Goal: Navigation & Orientation: Locate item on page

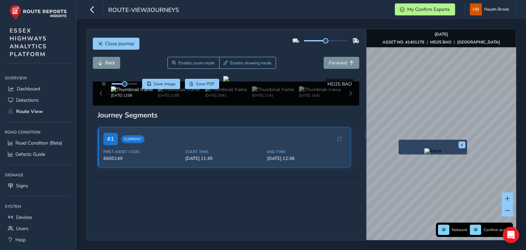
click at [424, 154] on img "Preview frame" at bounding box center [432, 150] width 17 height 5
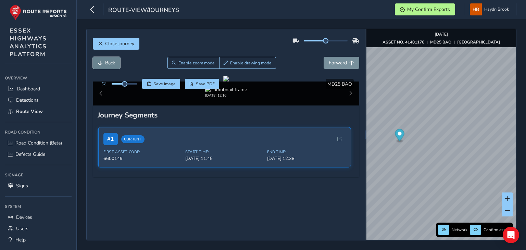
click at [109, 60] on span "Back" at bounding box center [110, 63] width 10 height 7
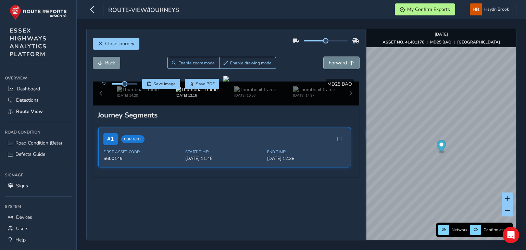
click at [334, 63] on span "Forward" at bounding box center [337, 63] width 18 height 7
click at [335, 63] on span "Forward" at bounding box center [337, 63] width 18 height 7
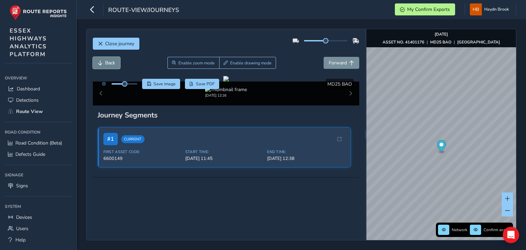
click at [115, 63] on button "Back" at bounding box center [106, 63] width 27 height 12
click at [116, 63] on button "Back" at bounding box center [106, 63] width 27 height 12
click at [334, 63] on span "Forward" at bounding box center [337, 63] width 18 height 7
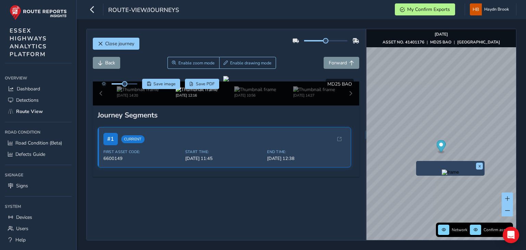
click at [441, 175] on img "Preview frame" at bounding box center [449, 171] width 17 height 5
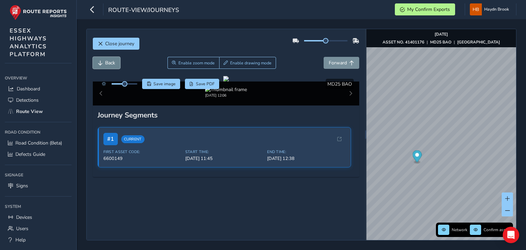
click at [113, 62] on span "Back" at bounding box center [110, 63] width 10 height 7
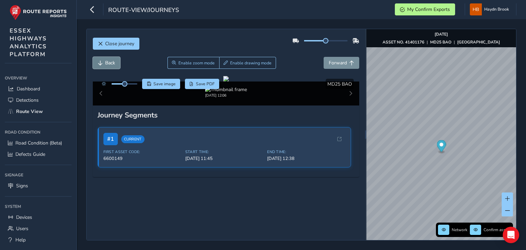
click at [113, 62] on span "Back" at bounding box center [110, 63] width 10 height 7
click at [114, 64] on span "Back" at bounding box center [110, 63] width 10 height 7
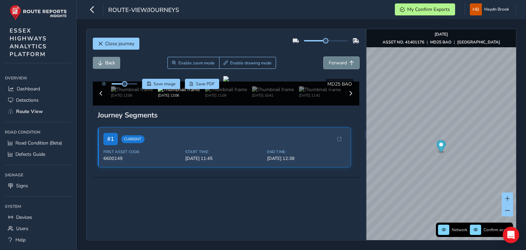
click at [338, 62] on span "Forward" at bounding box center [337, 63] width 18 height 7
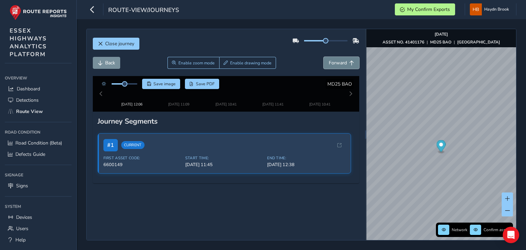
click at [338, 62] on span "Forward" at bounding box center [337, 63] width 18 height 7
